Goal: Ask a question

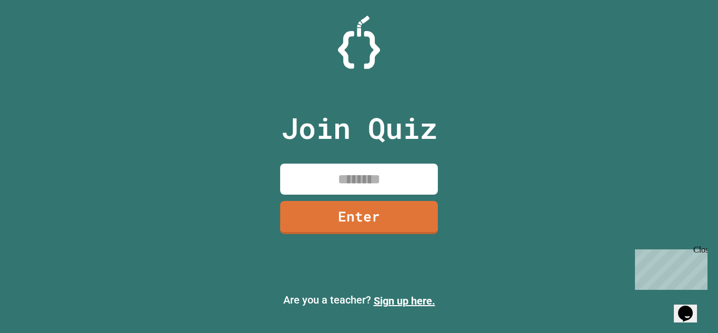
click at [401, 187] on input at bounding box center [359, 179] width 158 height 31
click at [689, 310] on icon "Chat widget" at bounding box center [685, 313] width 15 height 16
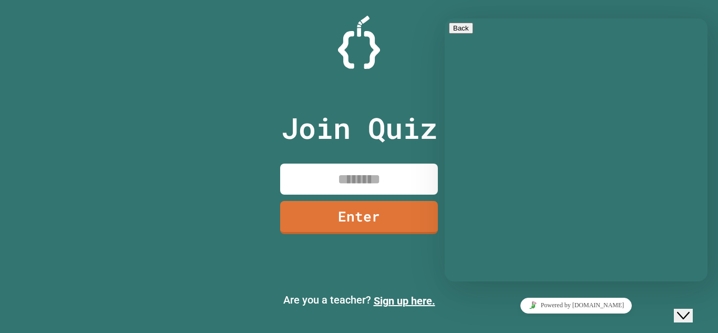
click at [531, 319] on textarea at bounding box center [489, 323] width 81 height 8
click at [718, 23] on div at bounding box center [359, 42] width 718 height 53
click at [457, 34] on button "Back" at bounding box center [461, 28] width 24 height 11
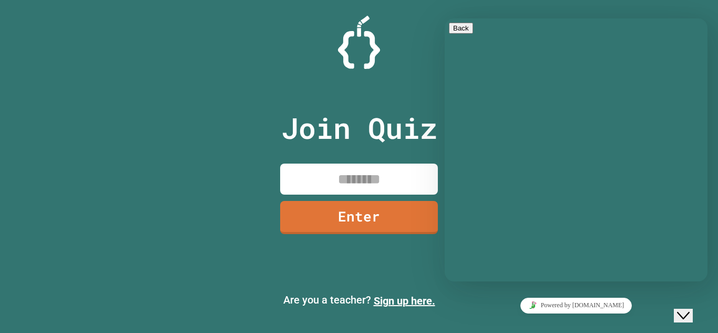
click at [690, 309] on icon "Close Chat This icon closes the chat window." at bounding box center [683, 315] width 13 height 13
